Goal: Use online tool/utility: Utilize a website feature to perform a specific function

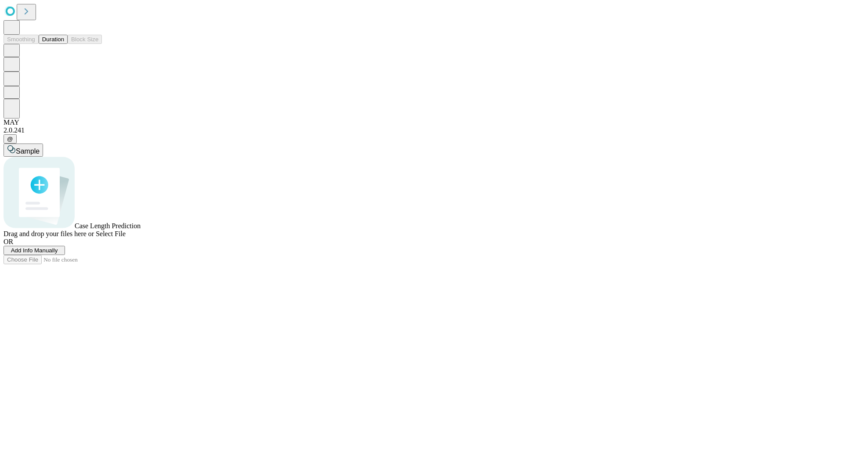
click at [64, 44] on button "Duration" at bounding box center [53, 39] width 29 height 9
click at [58, 254] on span "Add Info Manually" at bounding box center [34, 250] width 47 height 7
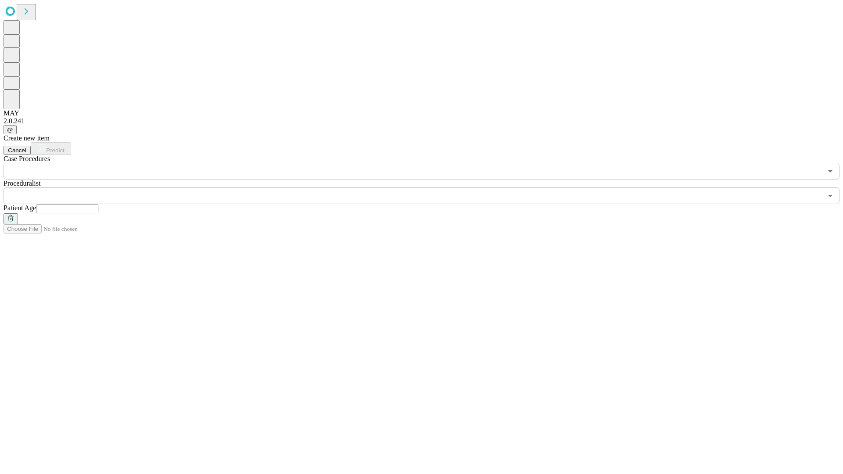
click at [98, 205] on input "text" at bounding box center [67, 209] width 62 height 9
type input "**"
click at [427, 187] on input "text" at bounding box center [413, 195] width 818 height 17
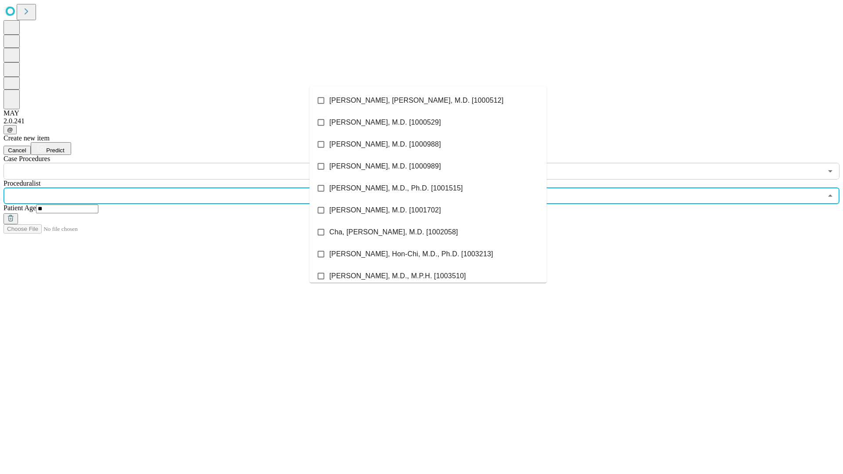
click at [428, 100] on li "[PERSON_NAME], [PERSON_NAME], M.D. [1000512]" at bounding box center [427, 101] width 237 height 22
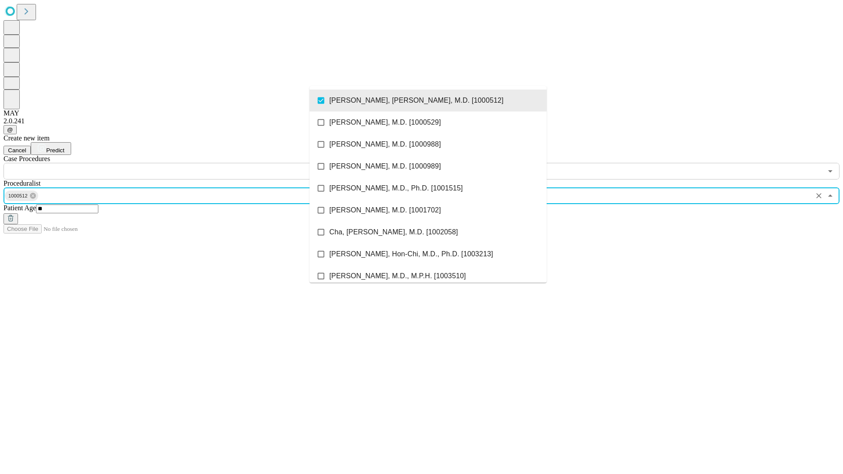
click at [184, 163] on input "text" at bounding box center [413, 171] width 818 height 17
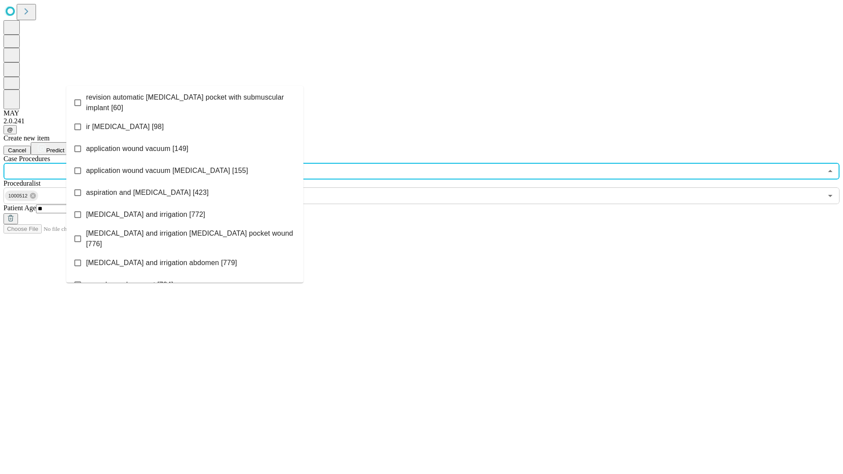
click at [185, 100] on span "revision automatic [MEDICAL_DATA] pocket with submuscular implant [60]" at bounding box center [191, 102] width 210 height 21
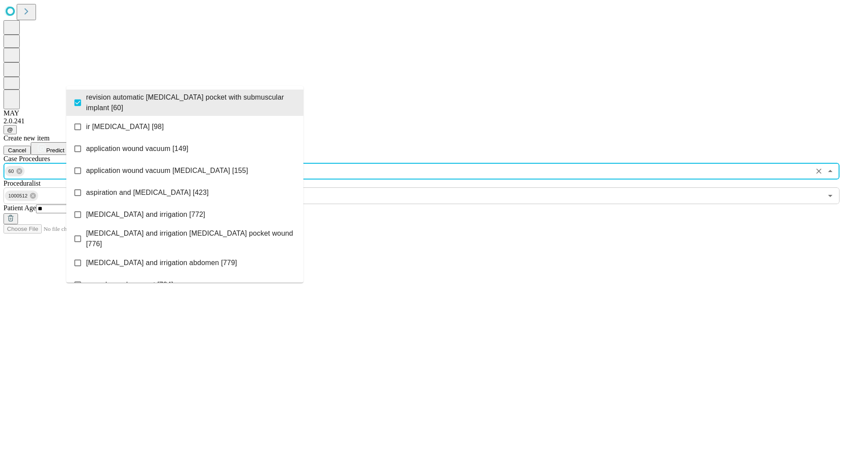
click at [64, 147] on span "Predict" at bounding box center [55, 150] width 18 height 7
